Goal: Task Accomplishment & Management: Complete application form

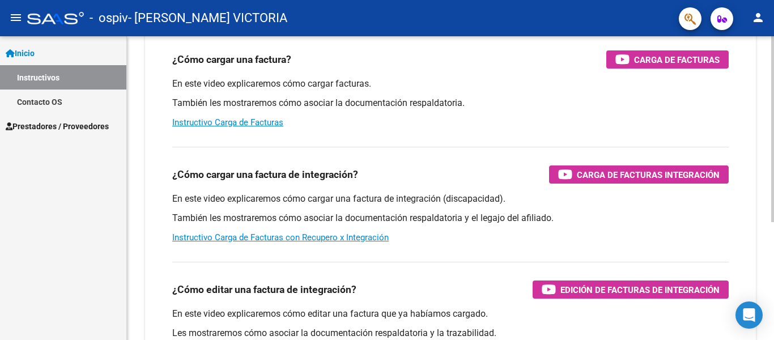
scroll to position [120, 0]
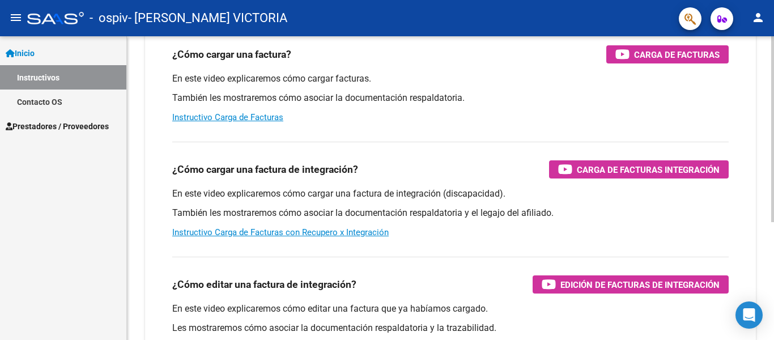
click at [773, 222] on div at bounding box center [772, 129] width 3 height 186
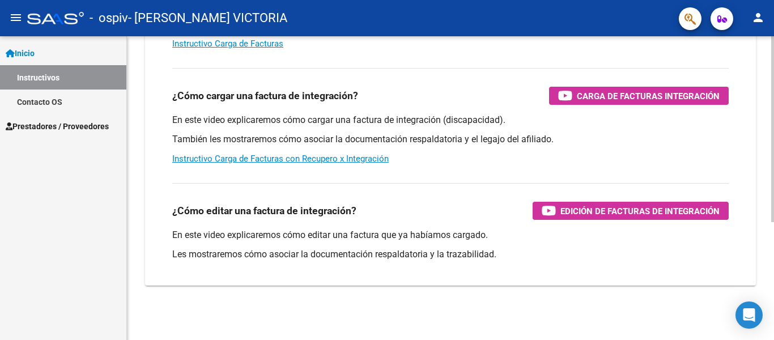
click at [771, 222] on div at bounding box center [772, 129] width 3 height 186
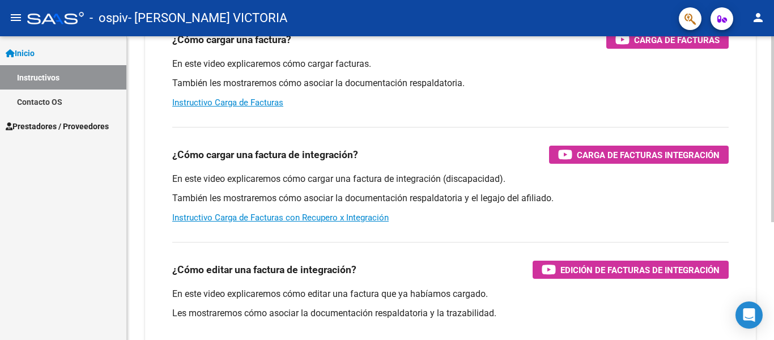
scroll to position [0, 0]
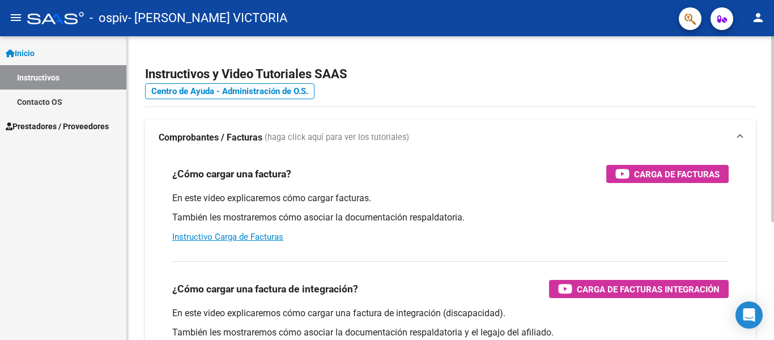
click at [774, 92] on div at bounding box center [772, 129] width 3 height 186
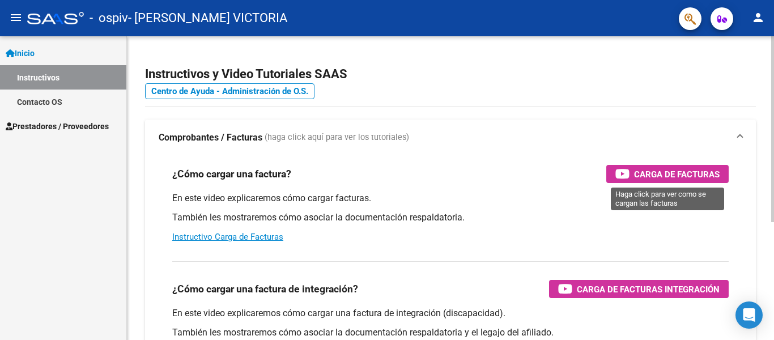
click at [652, 171] on span "Carga de Facturas" at bounding box center [677, 174] width 86 height 14
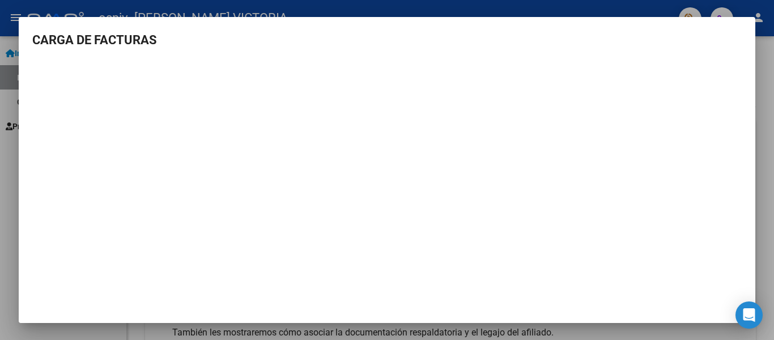
click at [770, 104] on div at bounding box center [387, 170] width 774 height 340
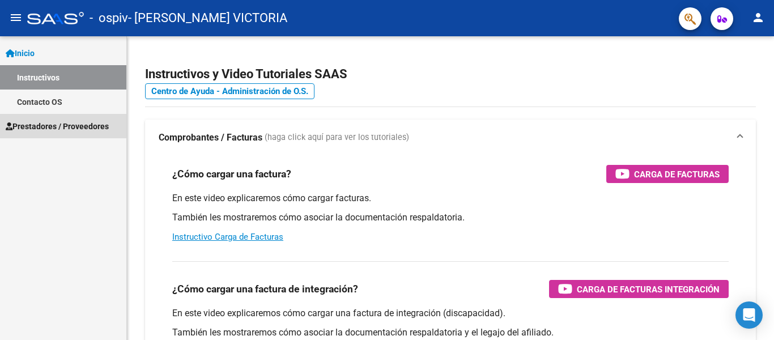
click at [90, 126] on span "Prestadores / Proveedores" at bounding box center [57, 126] width 103 height 12
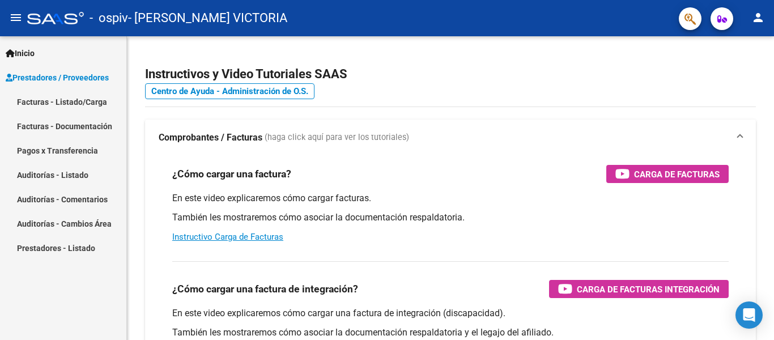
click at [97, 104] on link "Facturas - Listado/Carga" at bounding box center [63, 102] width 126 height 24
click at [61, 101] on link "Facturas - Listado/Carga" at bounding box center [63, 102] width 126 height 24
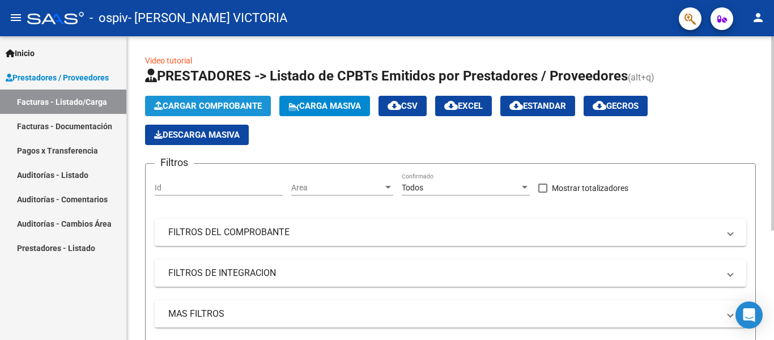
click at [233, 103] on span "Cargar Comprobante" at bounding box center [208, 106] width 108 height 10
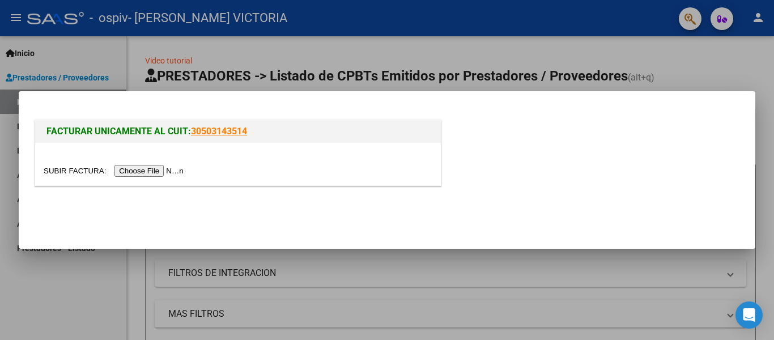
click at [166, 171] on input "file" at bounding box center [115, 171] width 143 height 12
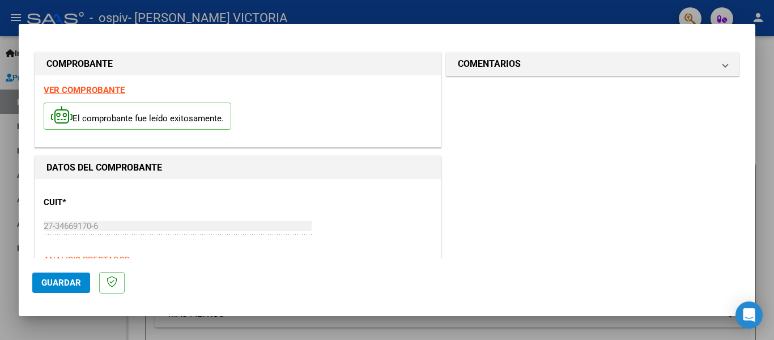
click at [61, 282] on span "Guardar" at bounding box center [61, 283] width 40 height 10
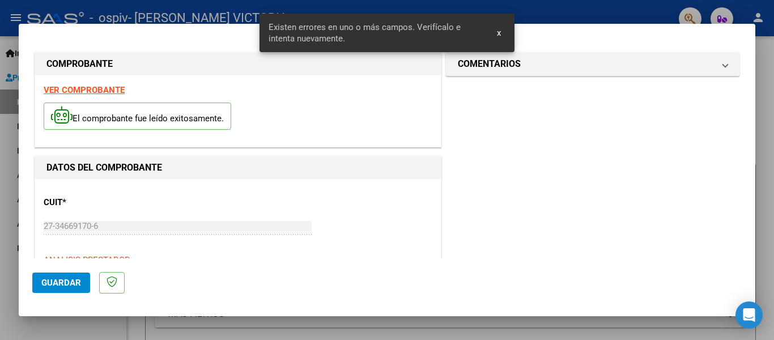
scroll to position [181, 0]
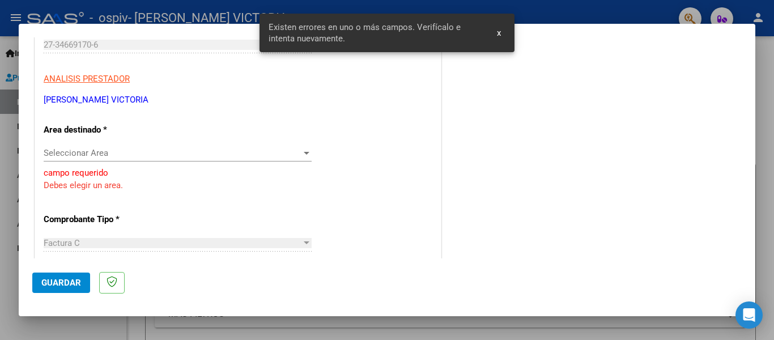
click at [304, 152] on div at bounding box center [307, 153] width 6 height 3
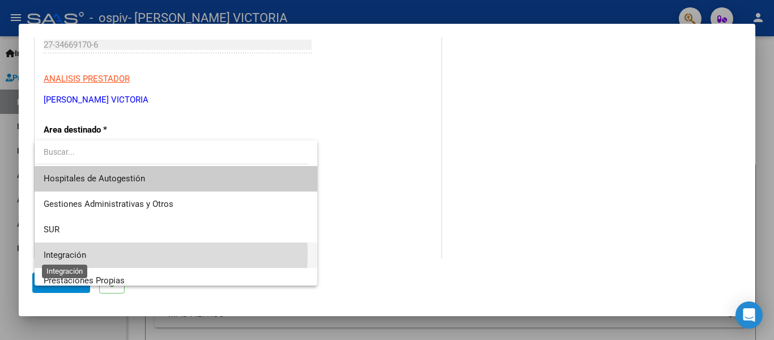
click at [83, 253] on span "Integración" at bounding box center [65, 255] width 43 height 10
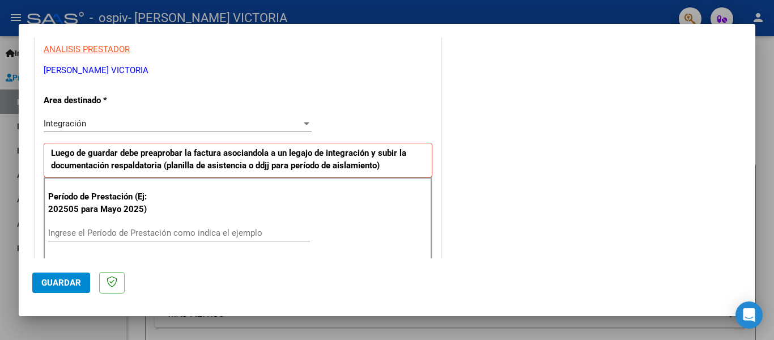
scroll to position [260, 0]
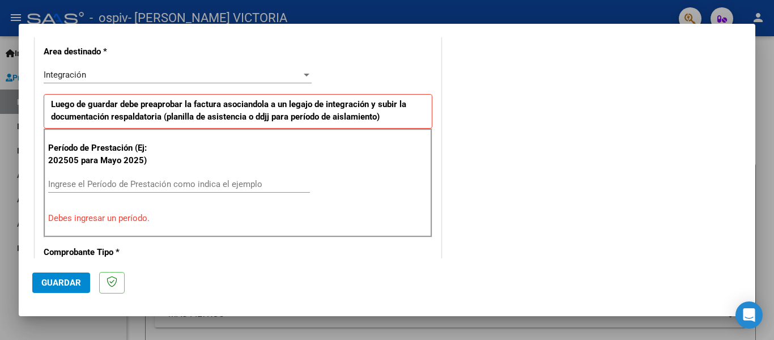
click at [117, 192] on div "Ingrese el Período de Prestación como indica el ejemplo" at bounding box center [179, 190] width 262 height 28
click at [116, 188] on input "Ingrese el Período de Prestación como indica el ejemplo" at bounding box center [179, 184] width 262 height 10
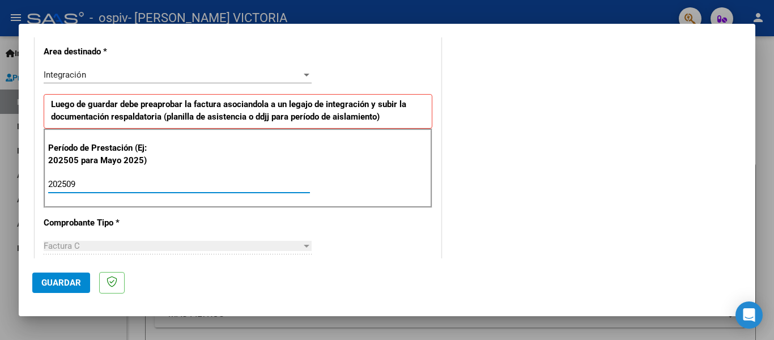
type input "202509"
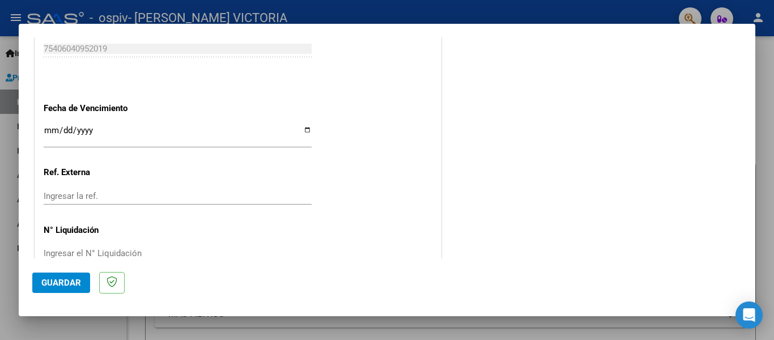
scroll to position [740, 0]
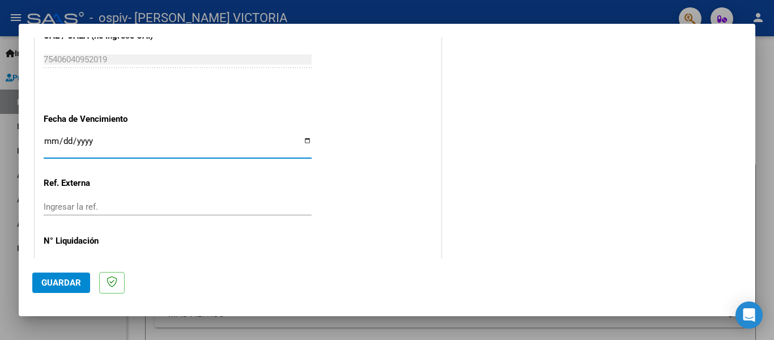
click at [52, 137] on input "Ingresar la fecha" at bounding box center [178, 146] width 268 height 18
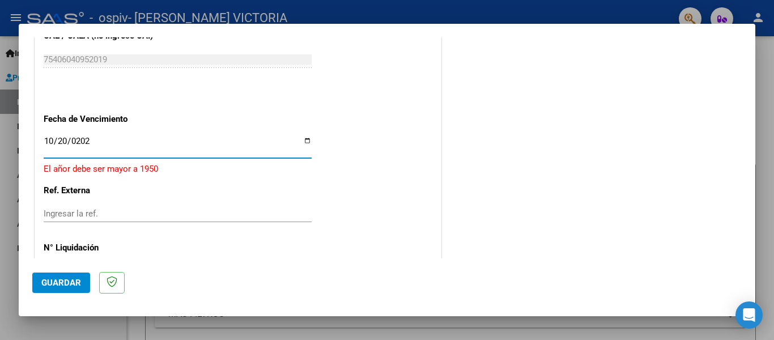
type input "[DATE]"
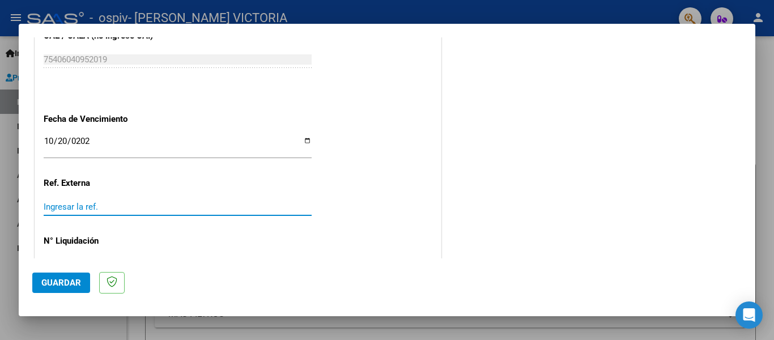
click at [88, 202] on input "Ingresar la ref." at bounding box center [178, 207] width 268 height 10
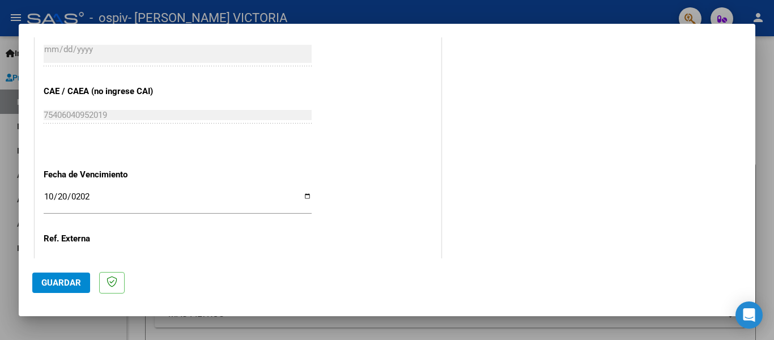
scroll to position [762, 0]
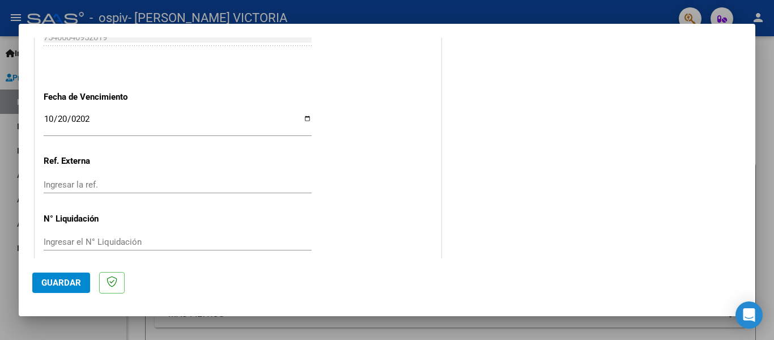
click at [89, 180] on input "Ingresar la ref." at bounding box center [178, 185] width 268 height 10
click at [88, 237] on input "Ingresar el N° Liquidación" at bounding box center [178, 242] width 268 height 10
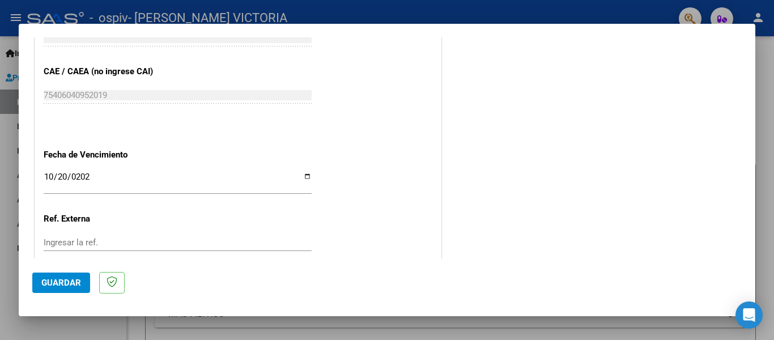
scroll to position [329, 0]
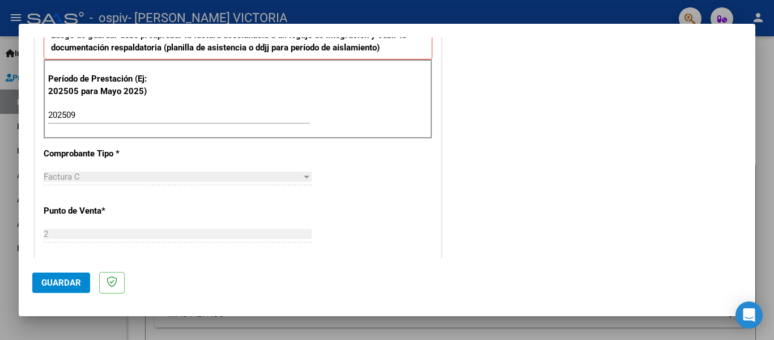
click at [771, 165] on div at bounding box center [387, 170] width 774 height 340
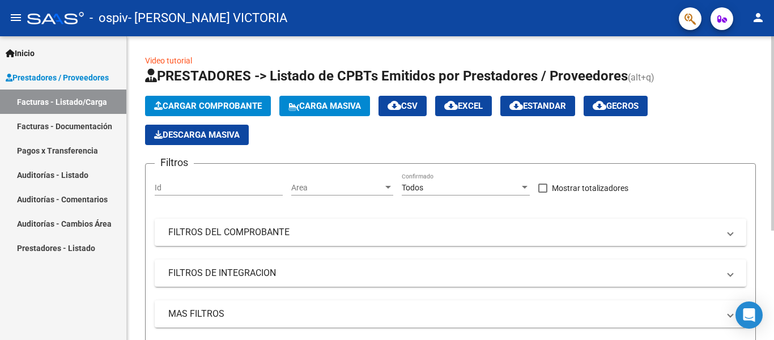
click at [178, 63] on link "Video tutorial" at bounding box center [168, 60] width 47 height 9
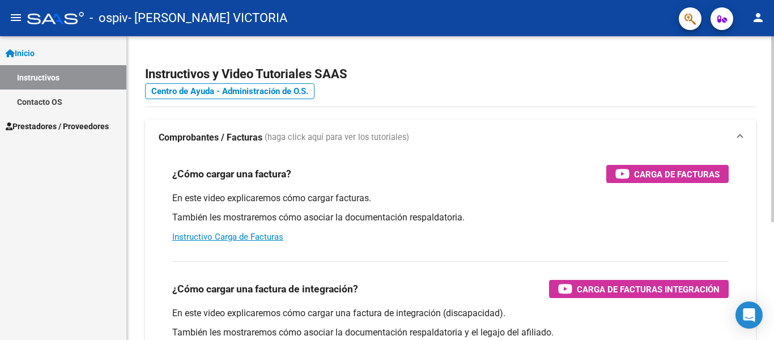
drag, startPoint x: 673, startPoint y: 174, endPoint x: 665, endPoint y: 168, distance: 10.1
click at [665, 168] on span "Carga de Facturas" at bounding box center [677, 174] width 86 height 14
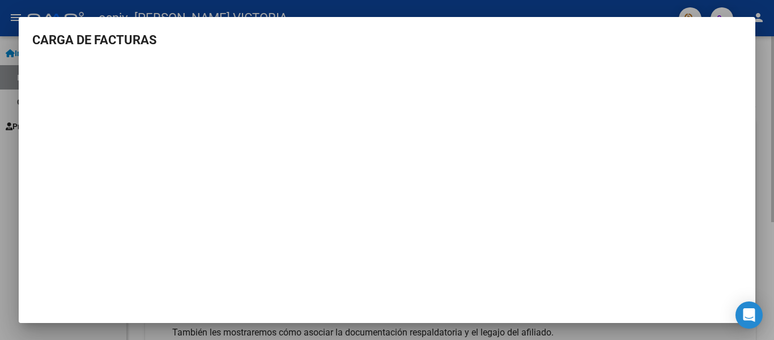
click at [763, 219] on div at bounding box center [387, 170] width 774 height 340
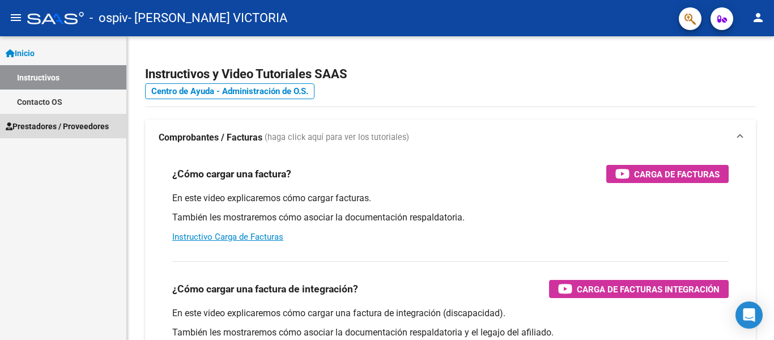
click at [62, 126] on span "Prestadores / Proveedores" at bounding box center [57, 126] width 103 height 12
click at [77, 129] on span "Prestadores / Proveedores" at bounding box center [57, 126] width 103 height 12
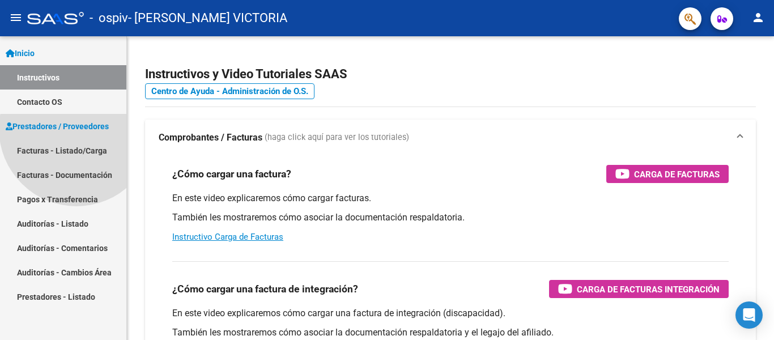
click at [77, 129] on span "Prestadores / Proveedores" at bounding box center [57, 126] width 103 height 12
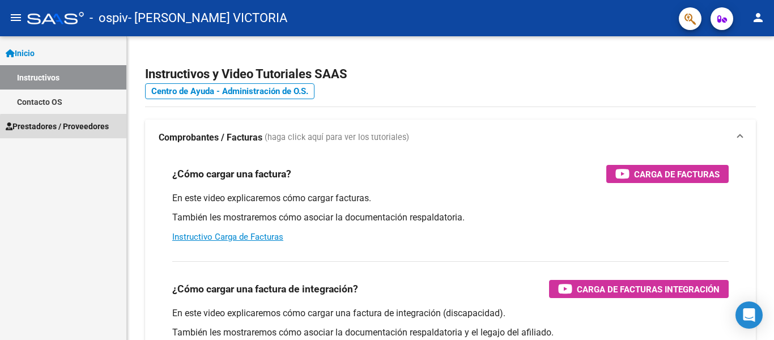
click at [77, 129] on span "Prestadores / Proveedores" at bounding box center [57, 126] width 103 height 12
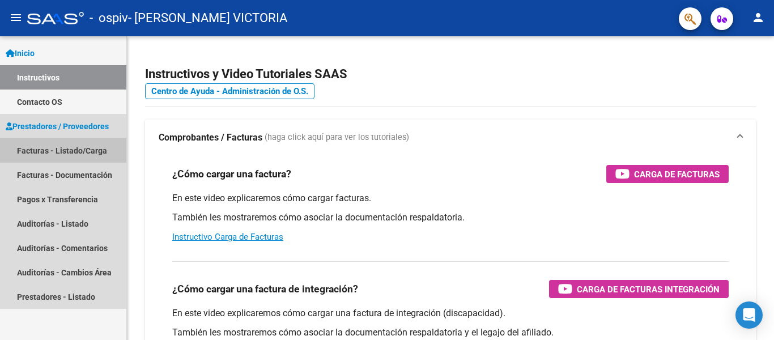
click at [78, 147] on link "Facturas - Listado/Carga" at bounding box center [63, 150] width 126 height 24
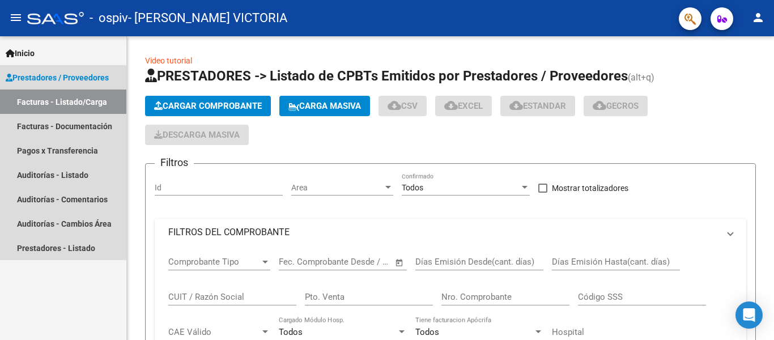
click at [84, 152] on mat-nav-list "Facturas - Listado/Carga Facturas - Documentación Pagos x Transferencia Auditor…" at bounding box center [63, 175] width 126 height 171
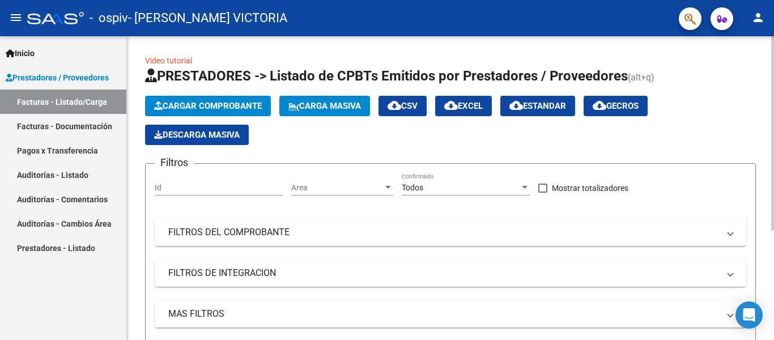
click at [252, 103] on span "Cargar Comprobante" at bounding box center [208, 106] width 108 height 10
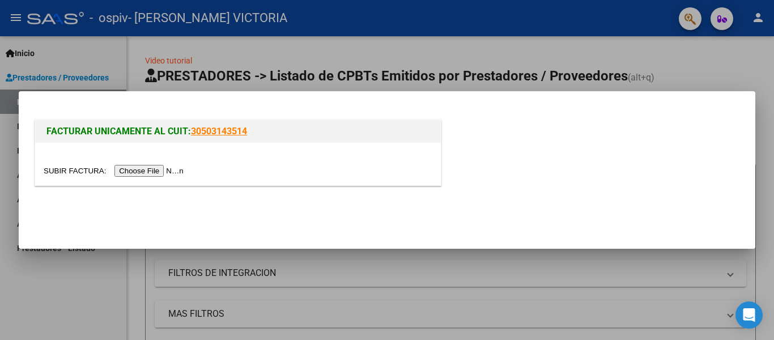
click at [169, 170] on input "file" at bounding box center [115, 171] width 143 height 12
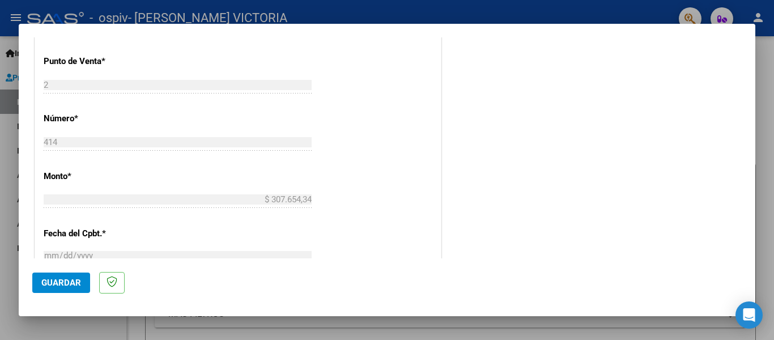
scroll to position [648, 0]
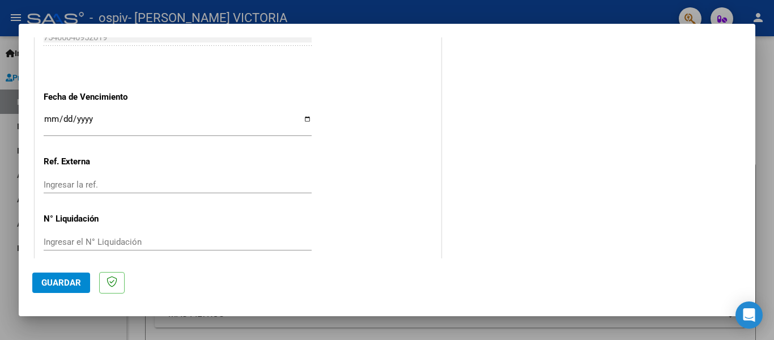
drag, startPoint x: 774, startPoint y: 227, endPoint x: 771, endPoint y: 219, distance: 8.4
click at [771, 219] on div at bounding box center [387, 170] width 774 height 340
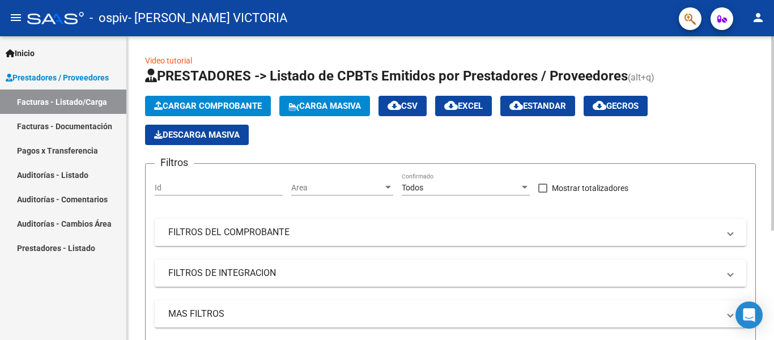
click at [217, 105] on span "Cargar Comprobante" at bounding box center [208, 106] width 108 height 10
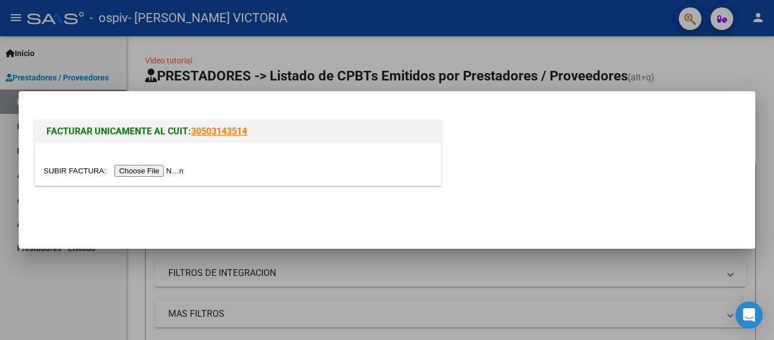
click at [166, 170] on input "file" at bounding box center [115, 171] width 143 height 12
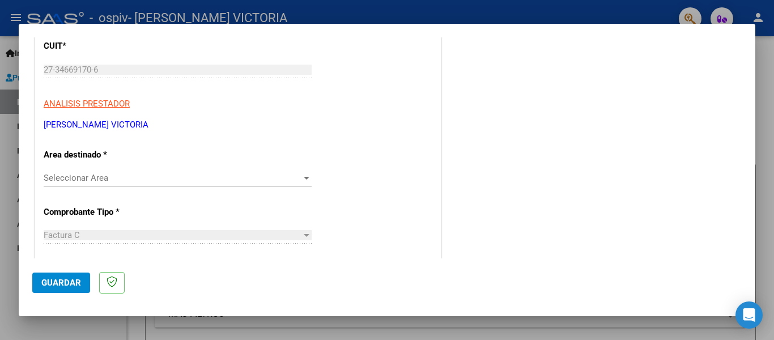
scroll to position [164, 0]
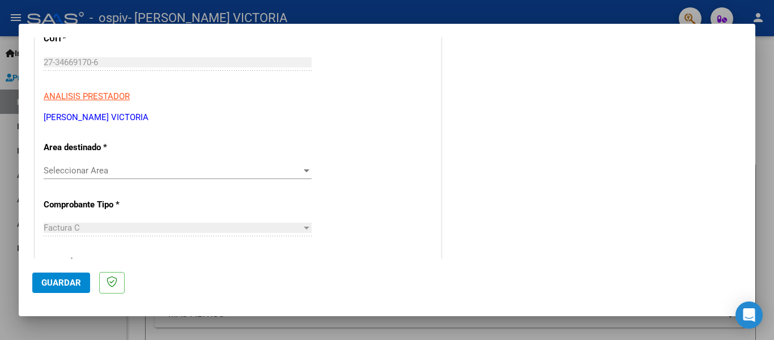
click at [302, 175] on div at bounding box center [307, 170] width 10 height 9
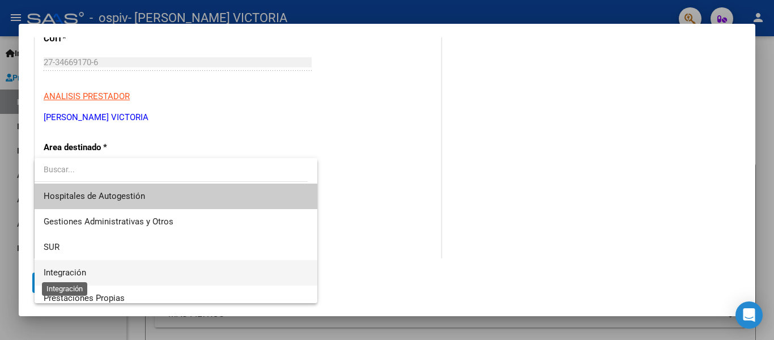
click at [67, 273] on span "Integración" at bounding box center [65, 273] width 43 height 10
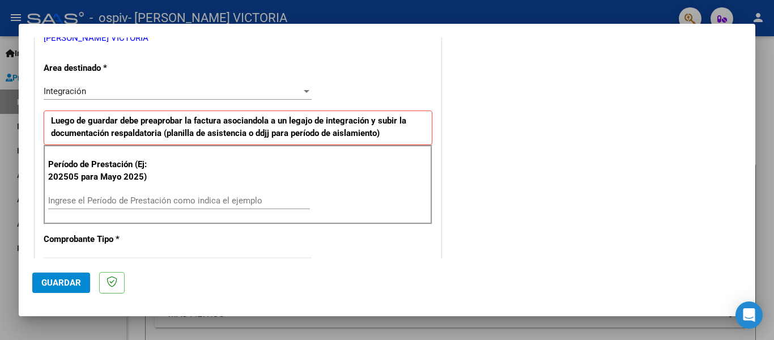
scroll to position [285, 0]
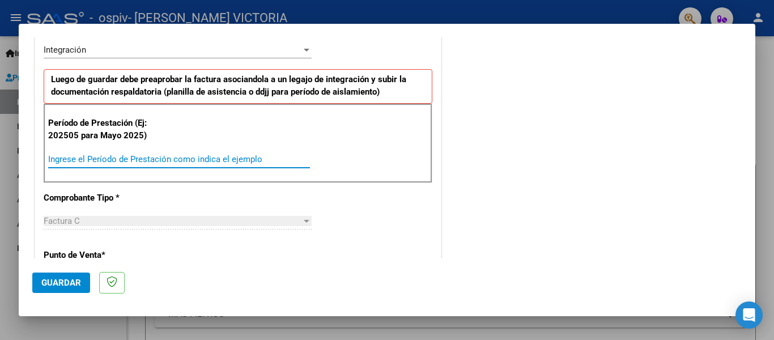
click at [253, 160] on input "Ingrese el Período de Prestación como indica el ejemplo" at bounding box center [179, 159] width 262 height 10
type input "202509"
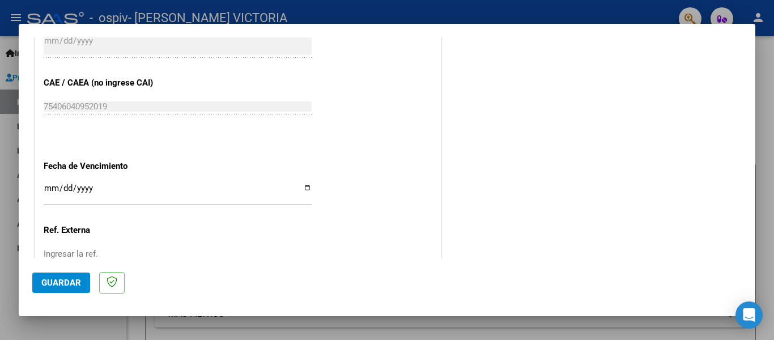
scroll to position [688, 0]
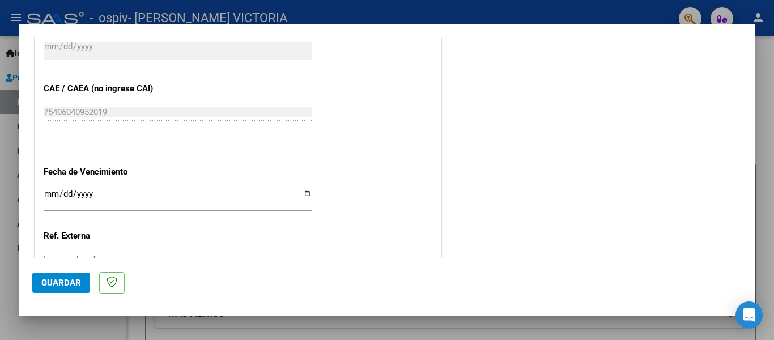
click at [52, 189] on input "Ingresar la fecha" at bounding box center [178, 198] width 268 height 18
type input "[DATE]"
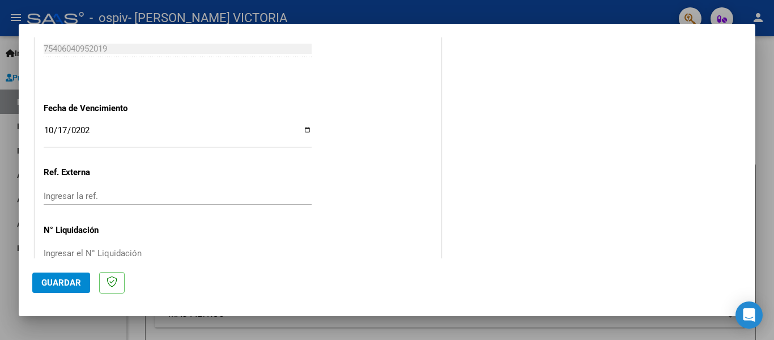
scroll to position [762, 0]
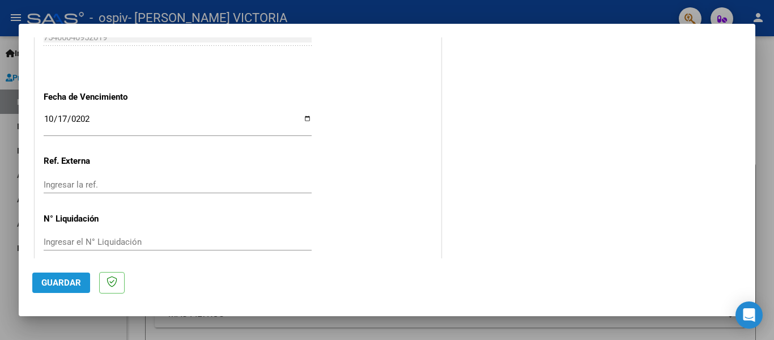
click at [62, 281] on span "Guardar" at bounding box center [61, 283] width 40 height 10
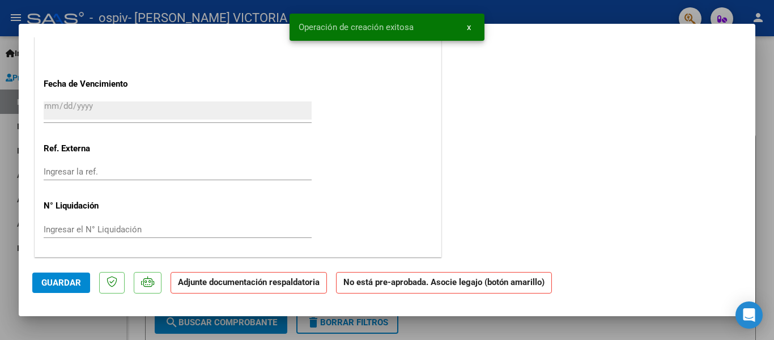
scroll to position [0, 0]
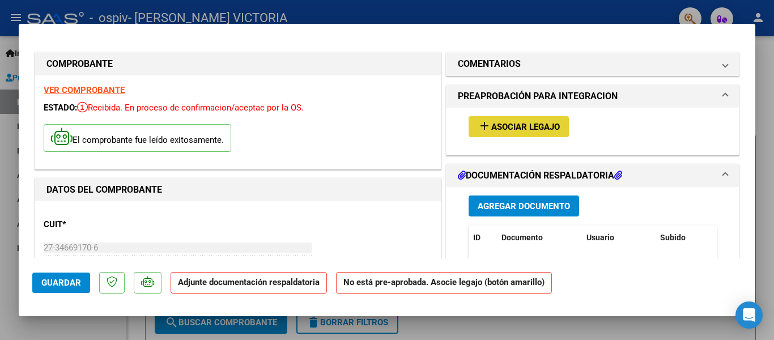
click at [510, 126] on span "Asociar Legajo" at bounding box center [525, 127] width 69 height 10
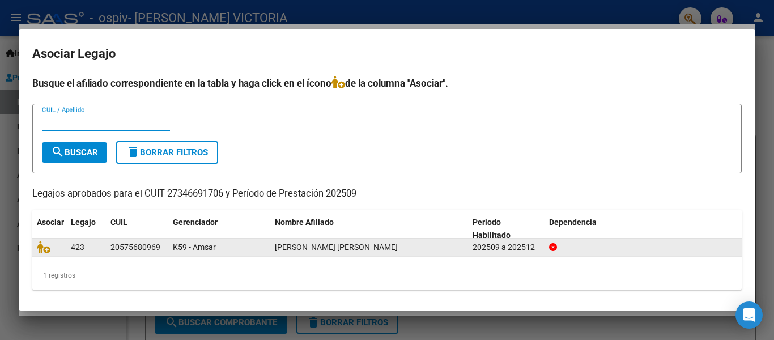
click at [244, 253] on div "K59 - Amsar" at bounding box center [219, 247] width 93 height 13
click at [241, 247] on div "K59 - Amsar" at bounding box center [219, 247] width 93 height 13
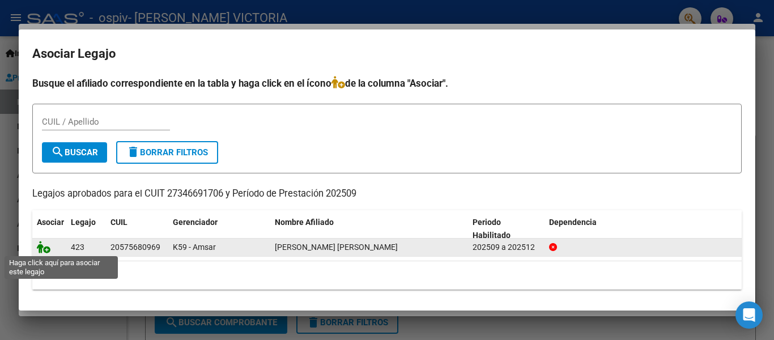
click at [45, 248] on icon at bounding box center [44, 247] width 14 height 12
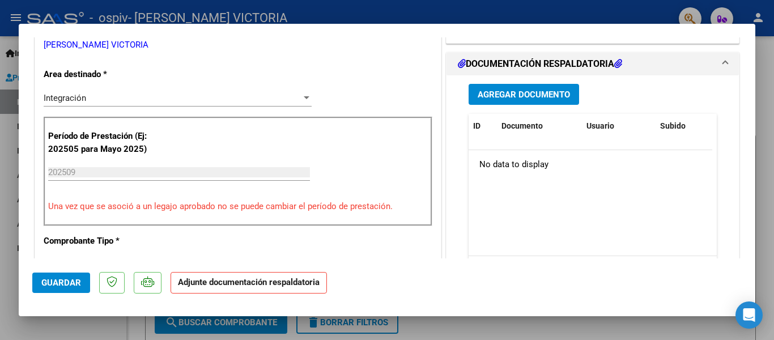
scroll to position [248, 0]
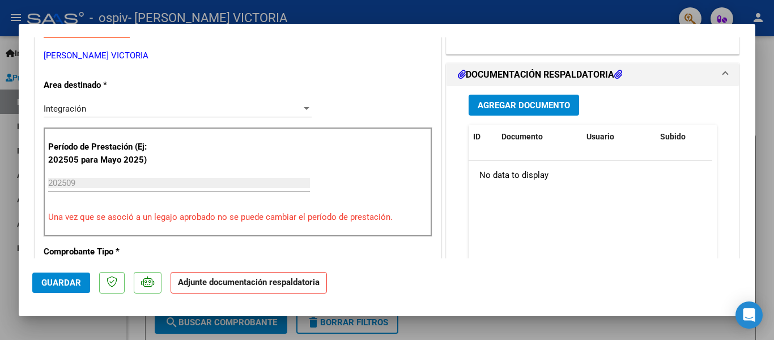
click at [545, 104] on span "Agregar Documento" at bounding box center [524, 105] width 92 height 10
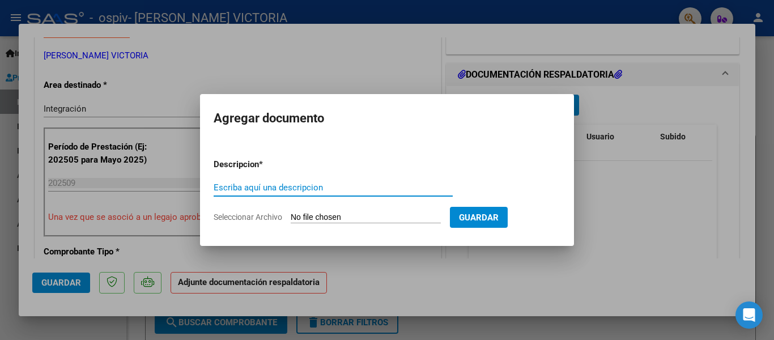
click at [277, 192] on div "Escriba aquí una descripcion" at bounding box center [333, 187] width 239 height 17
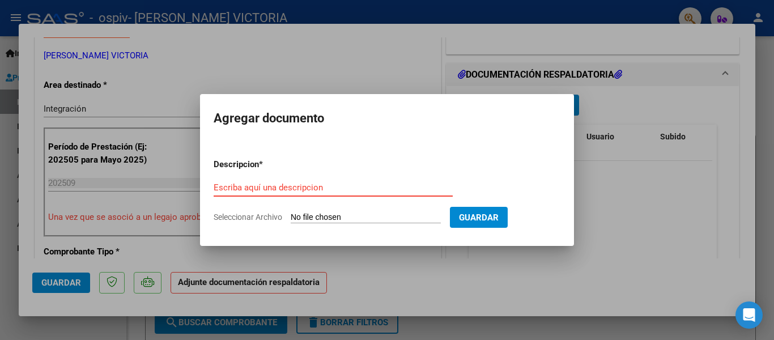
type input "a"
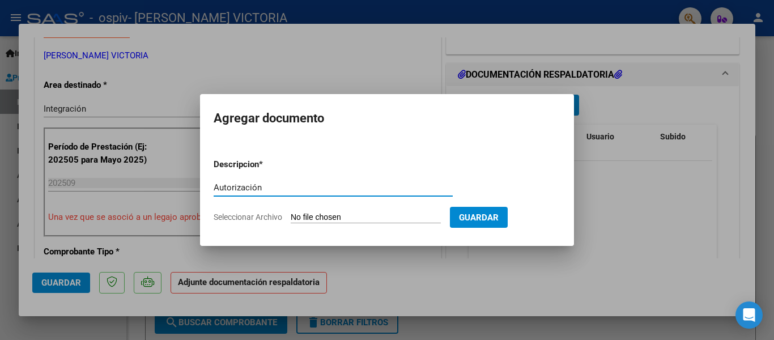
type input "Autorización"
click at [323, 217] on input "Seleccionar Archivo" at bounding box center [366, 218] width 150 height 11
type input "C:\fakepath\MAESTRA DE APOYO [PERSON_NAME] 2025 .pdf"
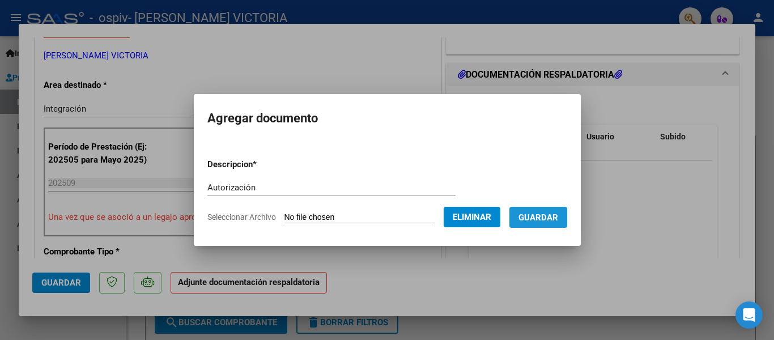
click at [547, 218] on span "Guardar" at bounding box center [539, 218] width 40 height 10
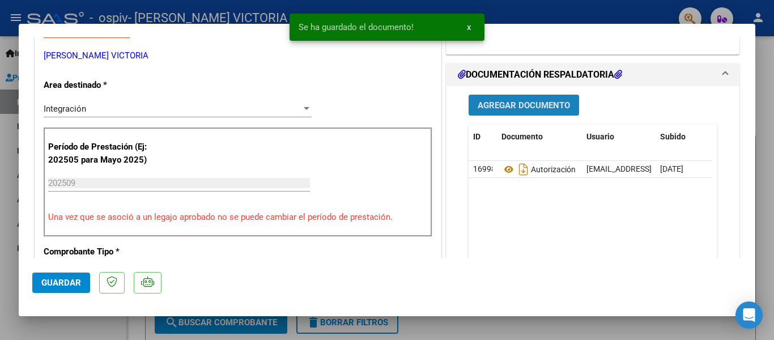
click at [542, 107] on span "Agregar Documento" at bounding box center [524, 105] width 92 height 10
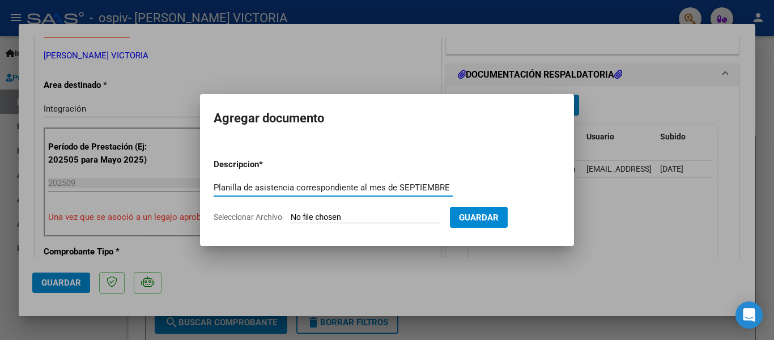
type input "Planilla de asistencia correspondiente al mes de SEPTIEMBRE"
click at [320, 215] on input "Seleccionar Archivo" at bounding box center [366, 218] width 150 height 11
type input "C:\fakepath\[PERSON_NAME].pdf"
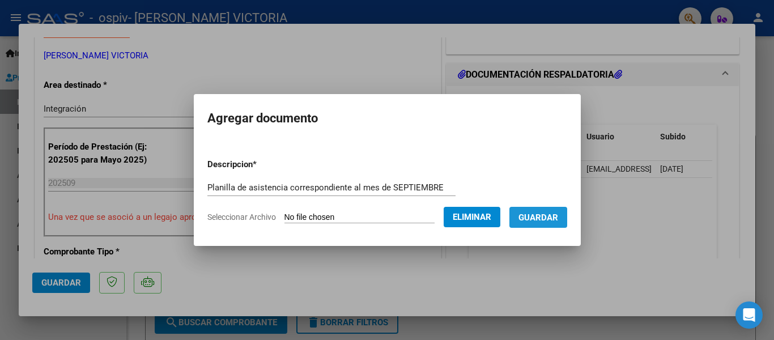
click at [547, 219] on span "Guardar" at bounding box center [539, 218] width 40 height 10
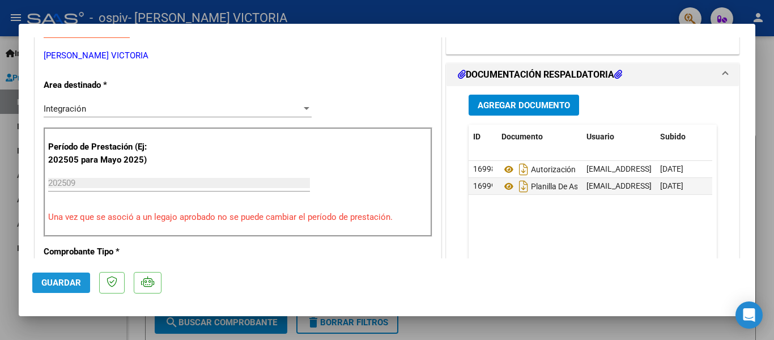
click at [70, 282] on span "Guardar" at bounding box center [61, 283] width 40 height 10
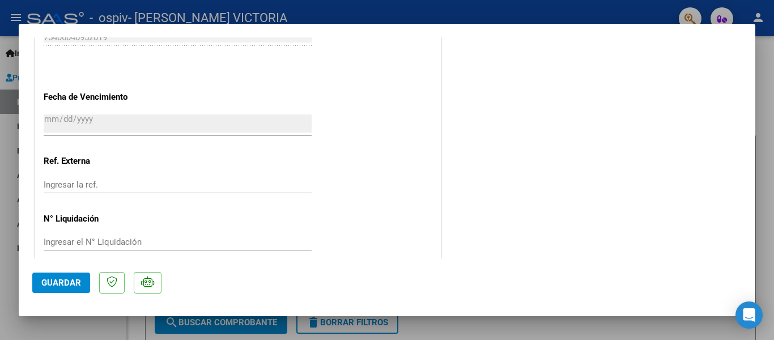
scroll to position [0, 0]
